Goal: Navigation & Orientation: Find specific page/section

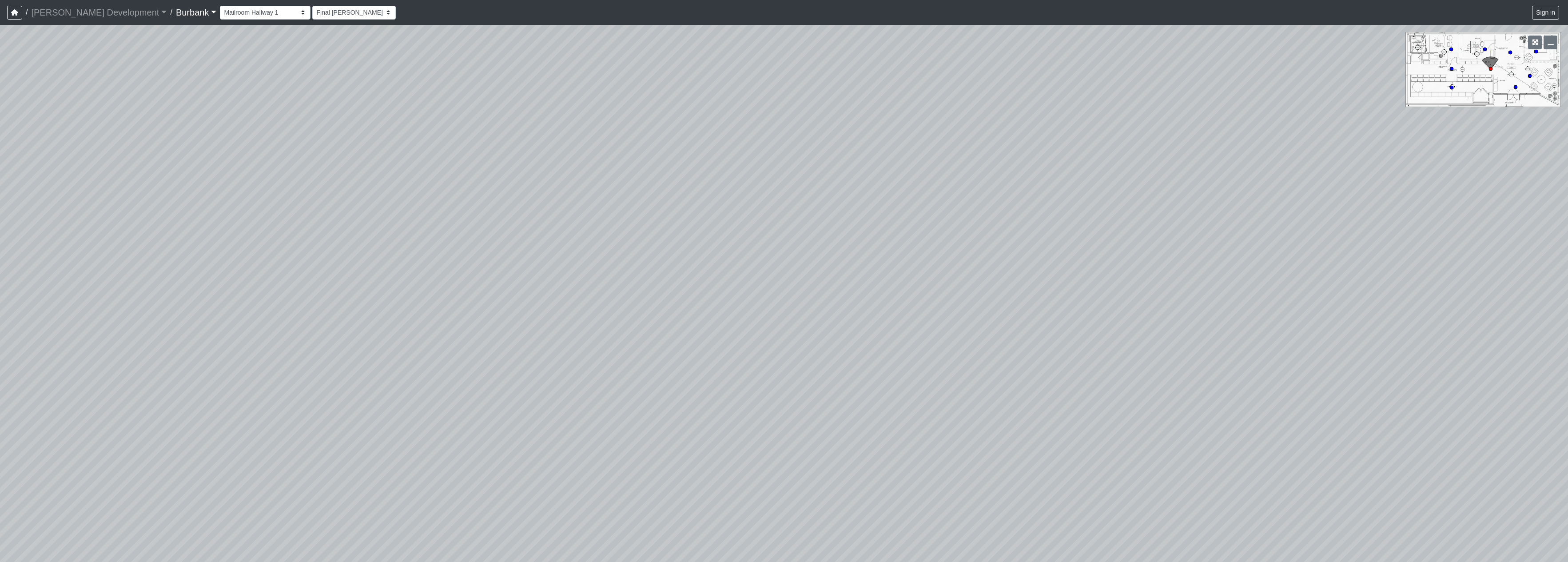
select select "qzw6rpaqwYniedWz1FTmNu"
drag, startPoint x: 1038, startPoint y: 305, endPoint x: 615, endPoint y: 175, distance: 442.5
click at [615, 175] on div "Loading... Mailroom Hallway 2 Loading... Lobby Loading... Entry" at bounding box center [784, 293] width 1568 height 538
drag, startPoint x: 891, startPoint y: 292, endPoint x: 723, endPoint y: 314, distance: 169.4
click at [723, 340] on div "Loading... Mailroom Hallway 2 Loading... Lobby Loading... Entry" at bounding box center [784, 293] width 1568 height 538
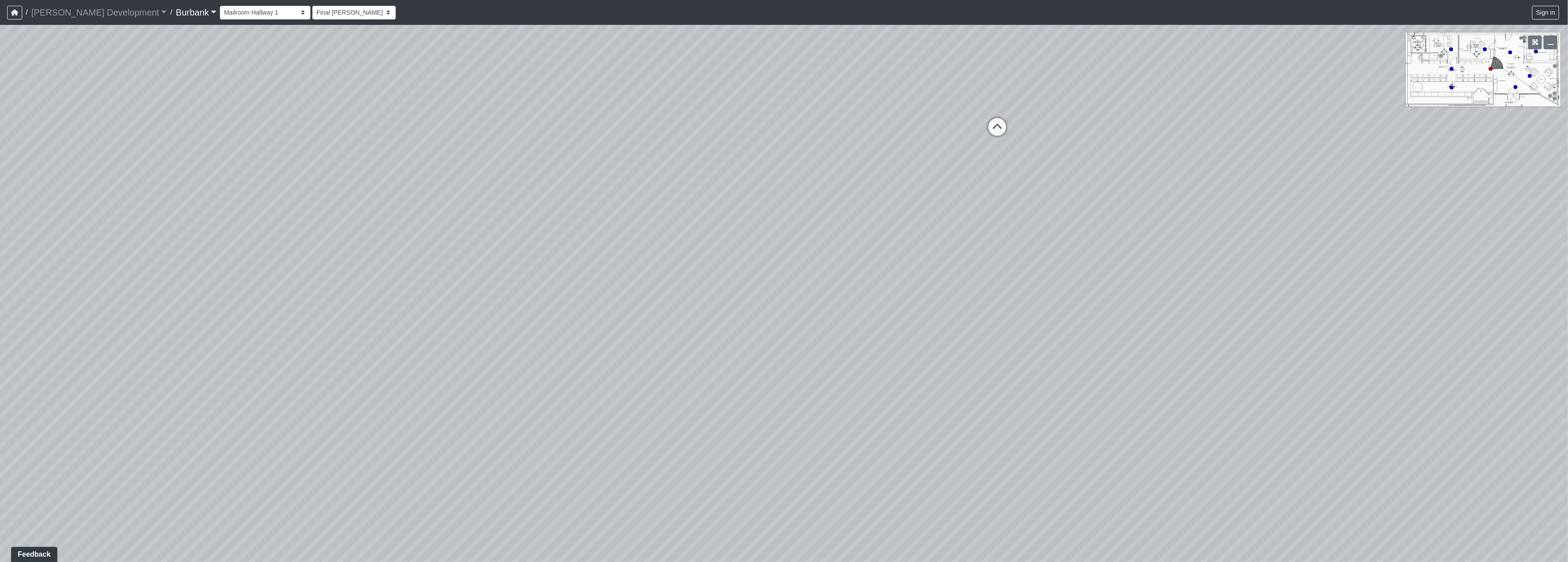
drag, startPoint x: 729, startPoint y: 291, endPoint x: 752, endPoint y: 257, distance: 41.0
click at [752, 257] on div "Loading... Mailroom Hallway 2 Loading... Lobby Loading... Entry" at bounding box center [784, 293] width 1568 height 537
drag, startPoint x: 936, startPoint y: 238, endPoint x: 449, endPoint y: 350, distance: 499.7
click at [430, 378] on div "Loading... Mailroom Hallway 2 Loading... Lobby Loading... Entry" at bounding box center [784, 293] width 1568 height 537
drag, startPoint x: 886, startPoint y: 282, endPoint x: 885, endPoint y: 314, distance: 32.0
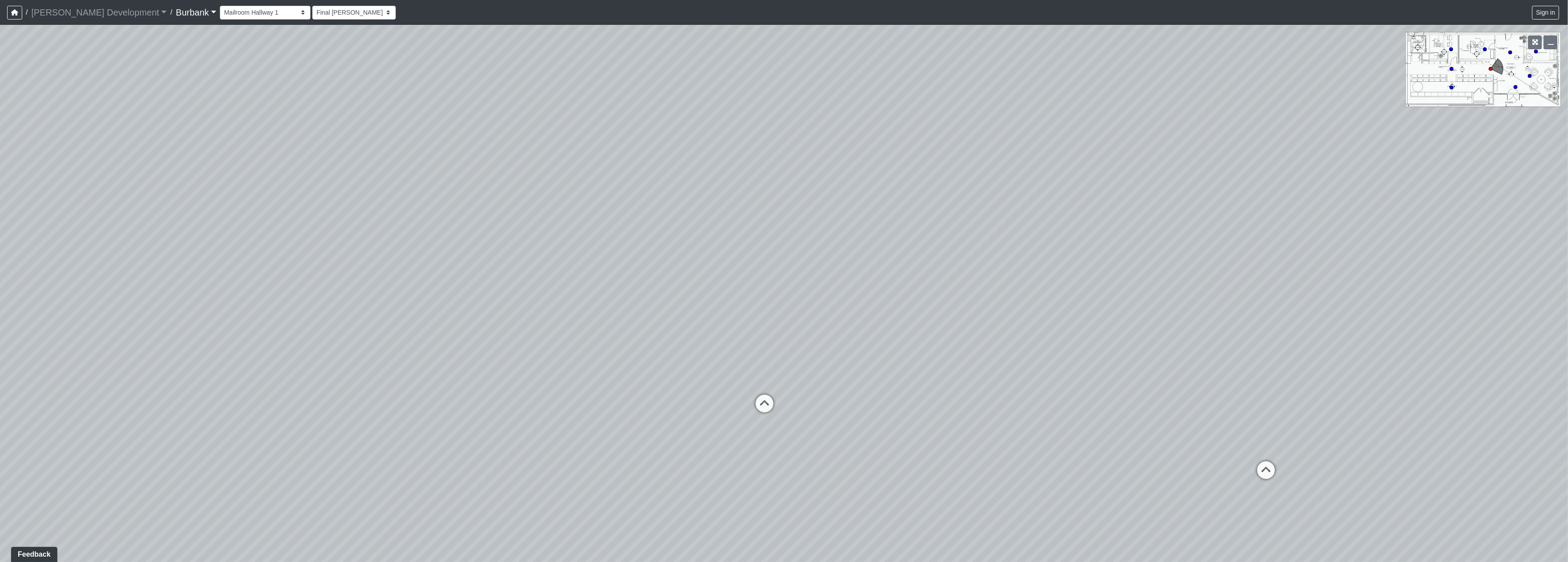
click at [970, 347] on div "Loading... Mailroom Hallway 2 Loading... Lobby Loading... Entry" at bounding box center [784, 293] width 1568 height 537
drag, startPoint x: 845, startPoint y: 296, endPoint x: 1276, endPoint y: 373, distance: 437.8
click at [1276, 373] on div "Loading... Mailroom Hallway 2 Loading... Lobby Loading... Entry" at bounding box center [784, 293] width 1568 height 537
drag, startPoint x: 1059, startPoint y: 335, endPoint x: 1110, endPoint y: 319, distance: 53.5
click at [1110, 319] on div "Loading... Mailroom Hallway 2 Loading... Lobby Loading... Entry" at bounding box center [784, 293] width 1568 height 537
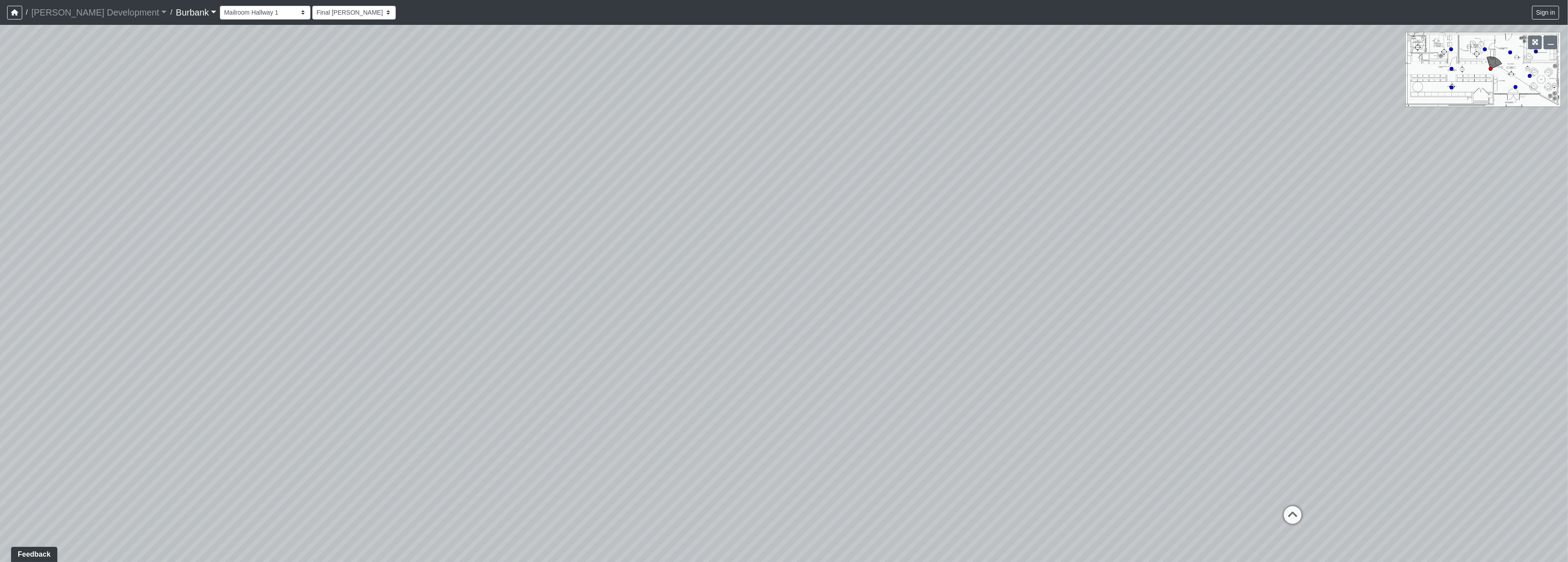
drag, startPoint x: 1020, startPoint y: 282, endPoint x: 1140, endPoint y: 274, distance: 120.3
click at [1140, 274] on div "Loading... Mailroom Hallway 2 Loading... Lobby Loading... Entry" at bounding box center [784, 293] width 1568 height 537
click at [236, 11] on select "Couch Counter Entry Pool Table Seating Cardio Entry Weights Archway Flatscreen …" at bounding box center [265, 12] width 91 height 14
